Goal: Information Seeking & Learning: Learn about a topic

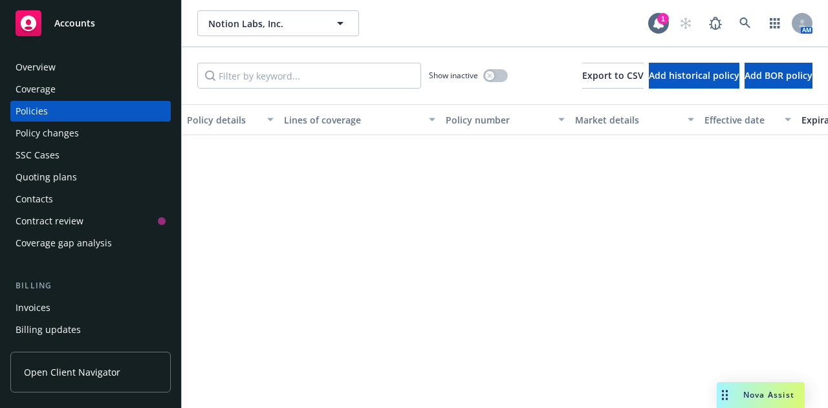
scroll to position [327, 0]
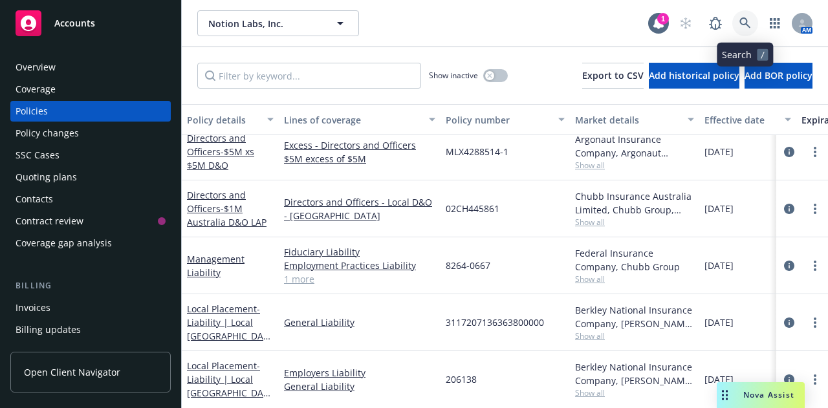
click at [742, 21] on icon at bounding box center [746, 23] width 12 height 12
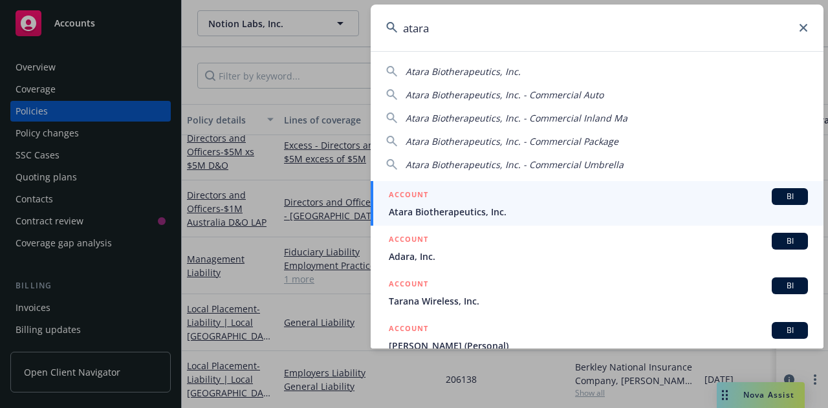
type input "atara"
click at [508, 200] on div "ACCOUNT BI" at bounding box center [598, 196] width 419 height 17
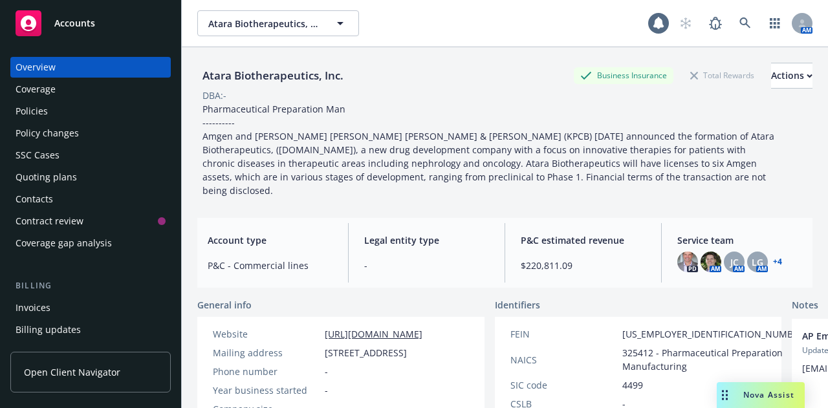
click at [42, 111] on div "Policies" at bounding box center [32, 111] width 32 height 21
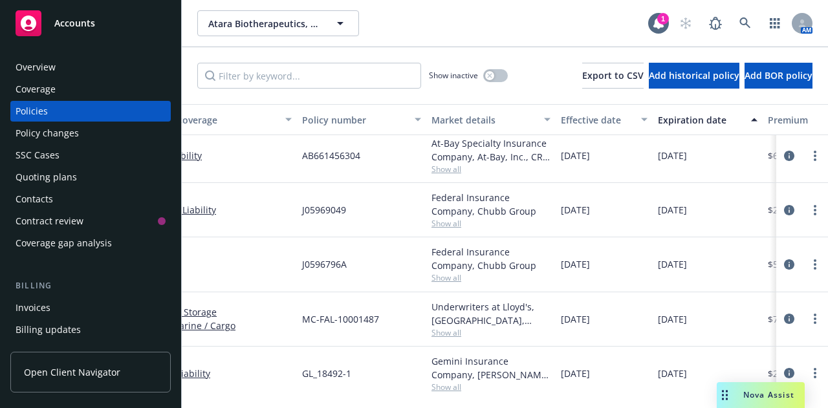
scroll to position [734, 0]
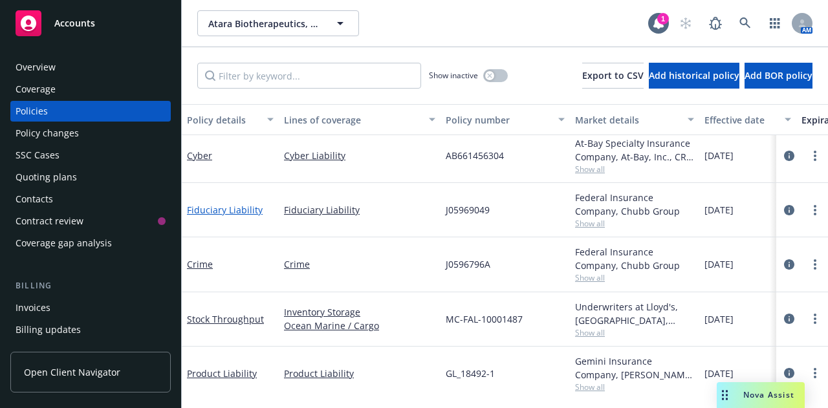
click at [243, 214] on link "Fiduciary Liability" at bounding box center [225, 210] width 76 height 12
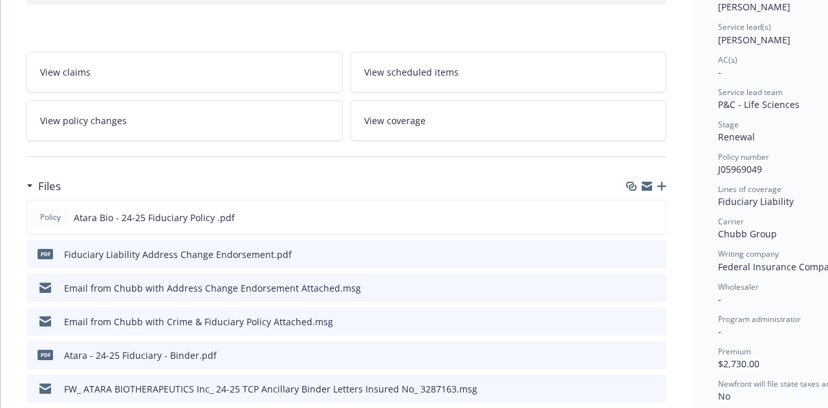
scroll to position [184, 0]
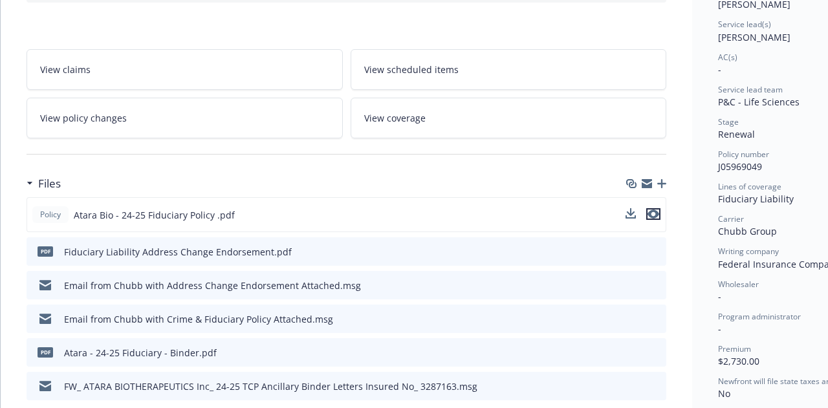
click at [659, 214] on icon "preview file" at bounding box center [654, 214] width 12 height 9
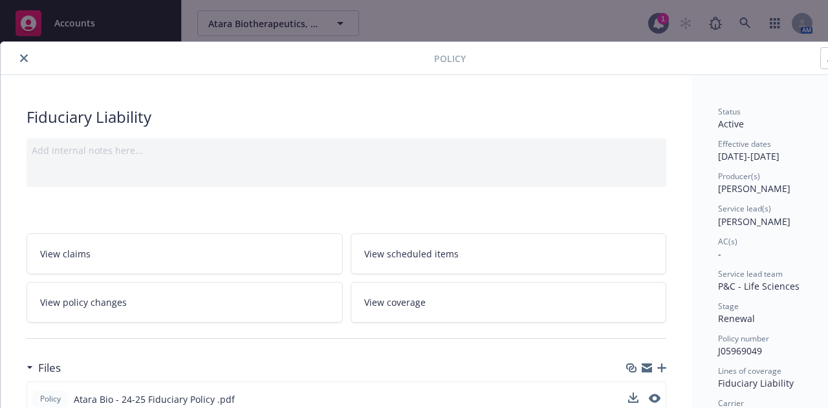
click at [25, 58] on icon "close" at bounding box center [24, 58] width 8 height 8
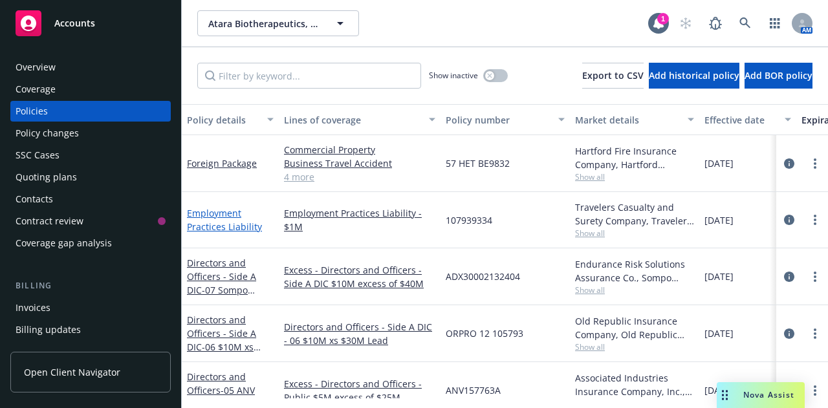
click at [217, 224] on link "Employment Practices Liability" at bounding box center [224, 220] width 75 height 26
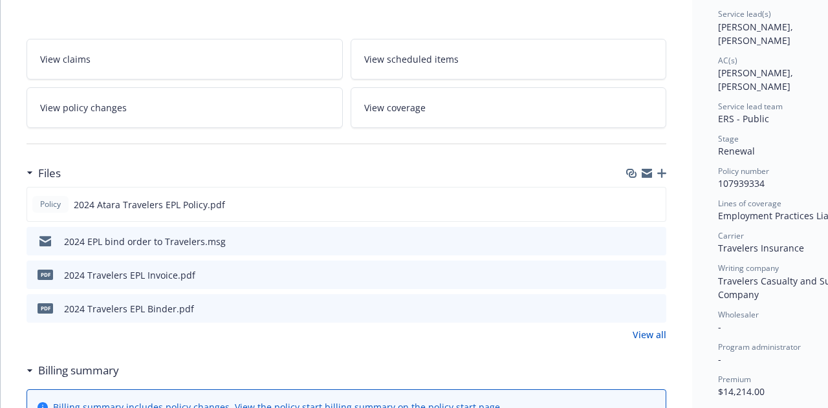
scroll to position [205, 0]
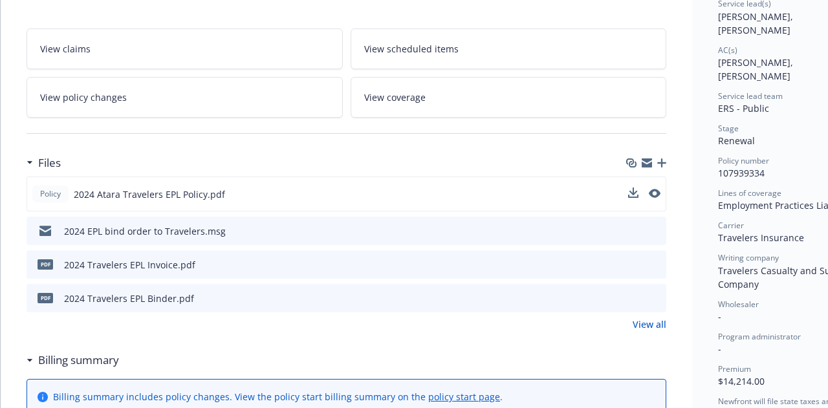
click at [657, 199] on button at bounding box center [655, 195] width 12 height 14
click at [656, 193] on icon "preview file" at bounding box center [654, 193] width 12 height 9
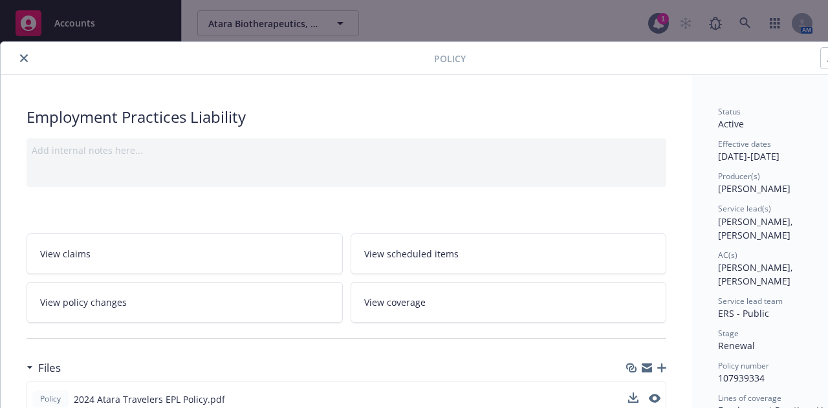
click at [23, 61] on icon "close" at bounding box center [24, 58] width 8 height 8
